Goal: Find specific page/section: Find specific page/section

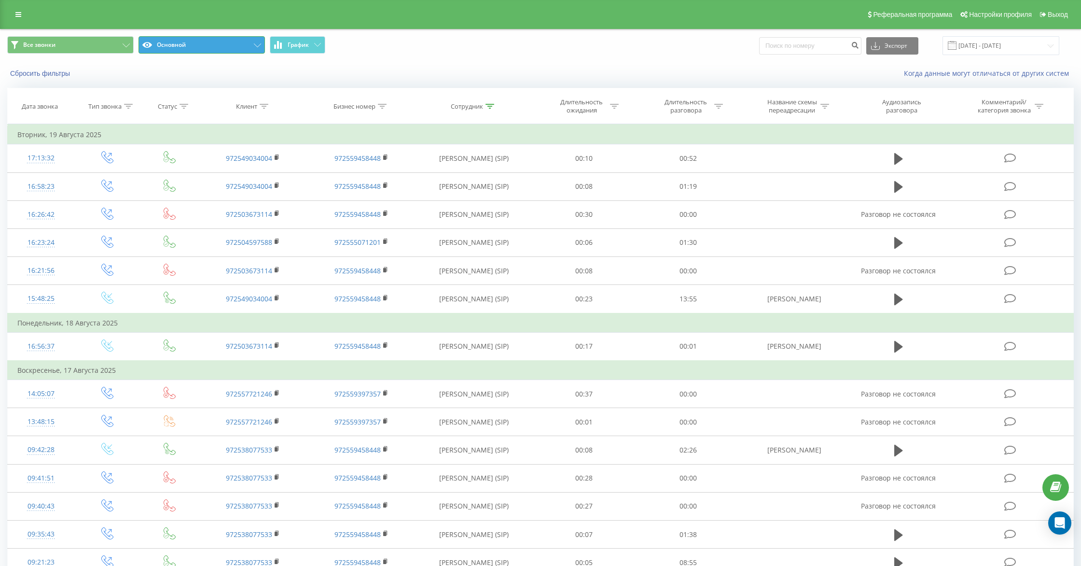
click at [208, 43] on button "Основной" at bounding box center [202, 44] width 126 height 17
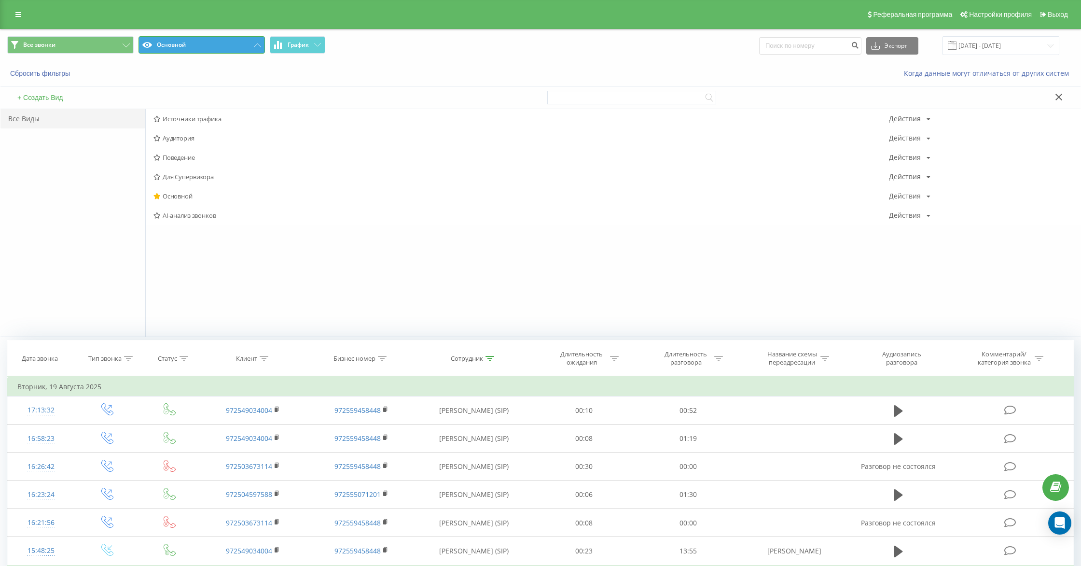
click at [209, 46] on button "Основной" at bounding box center [202, 44] width 126 height 17
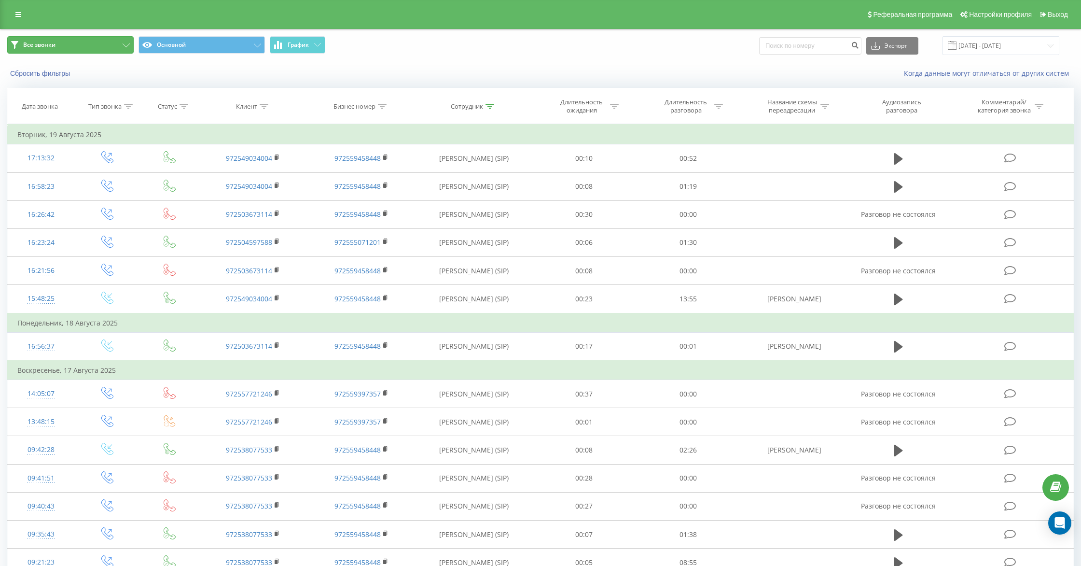
click at [81, 43] on button "Все звонки" at bounding box center [70, 44] width 126 height 17
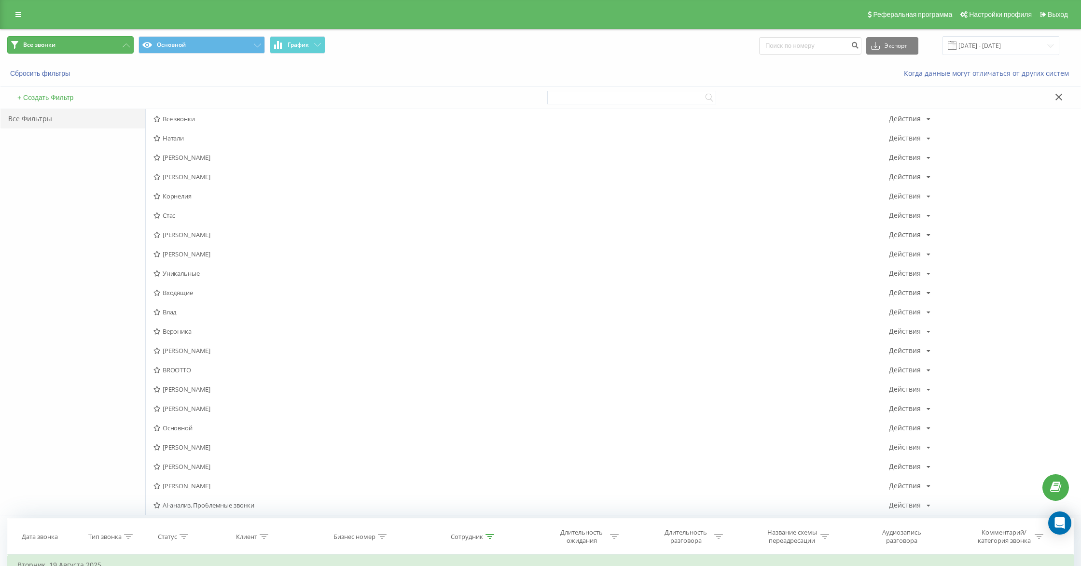
click at [81, 43] on button "Все звонки" at bounding box center [70, 44] width 126 height 17
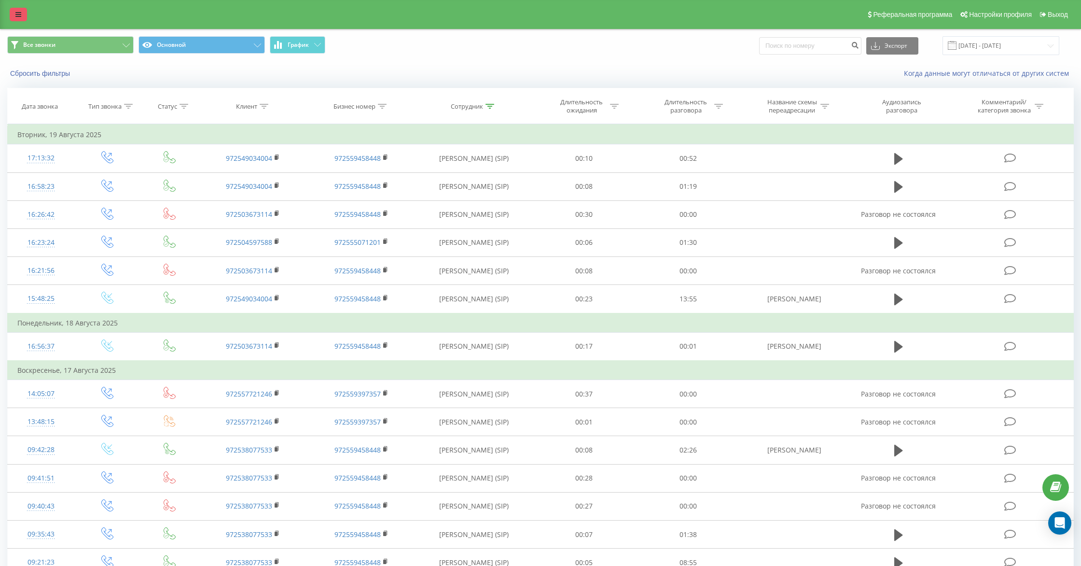
click at [13, 11] on link at bounding box center [18, 15] width 17 height 14
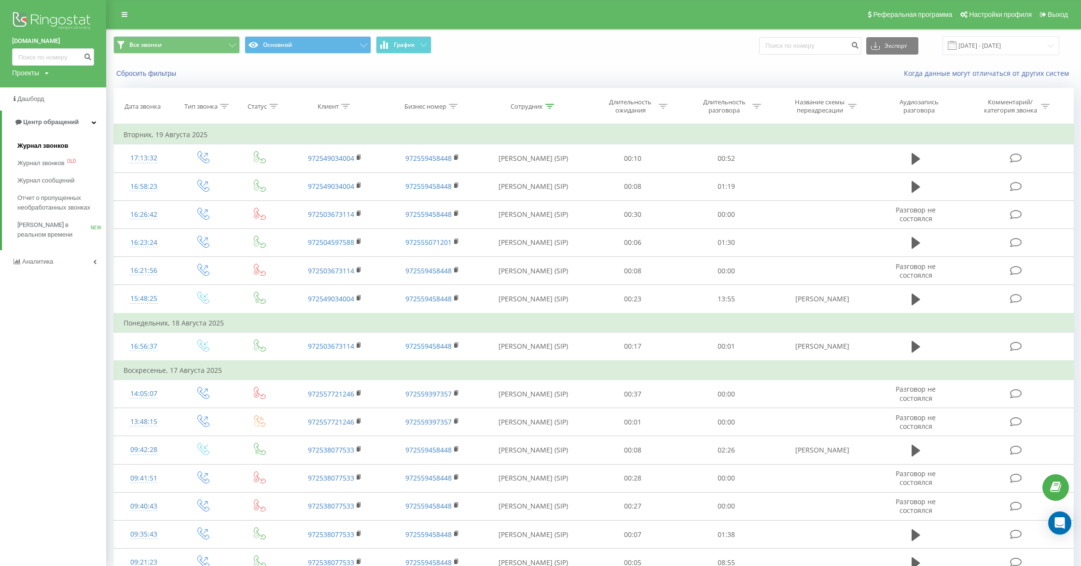
click at [48, 141] on span "Журнал звонков" at bounding box center [42, 146] width 51 height 10
